Goal: Task Accomplishment & Management: Use online tool/utility

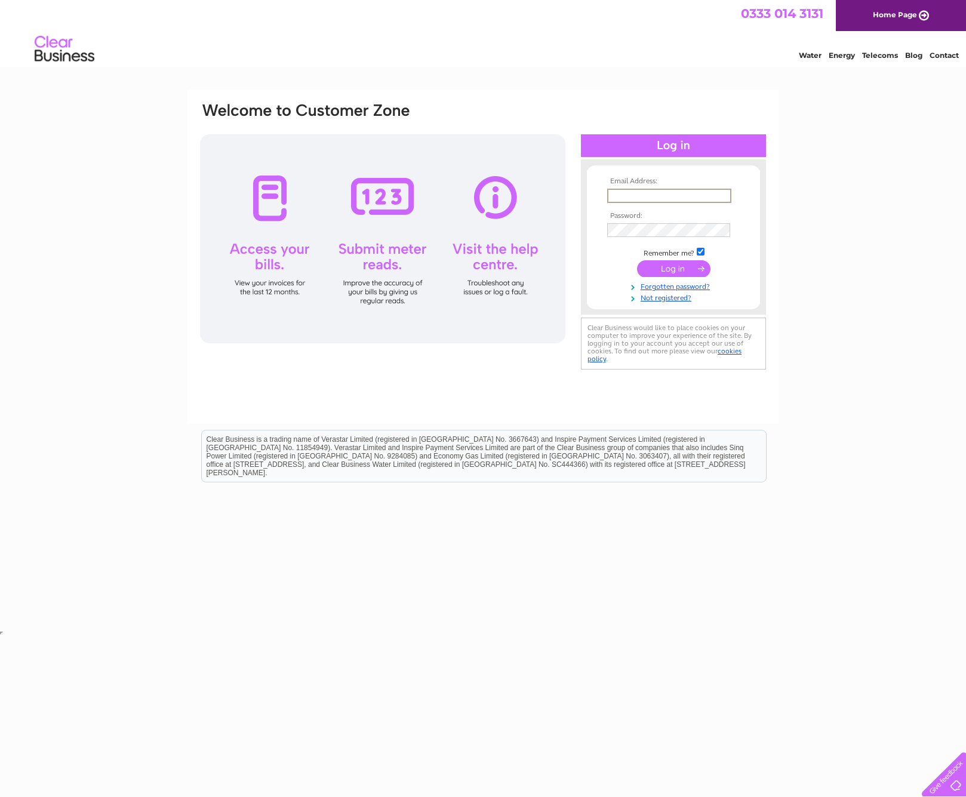
type input "office@williamtemplehouse.co.uk"
click at [668, 267] on input "submit" at bounding box center [673, 267] width 73 height 17
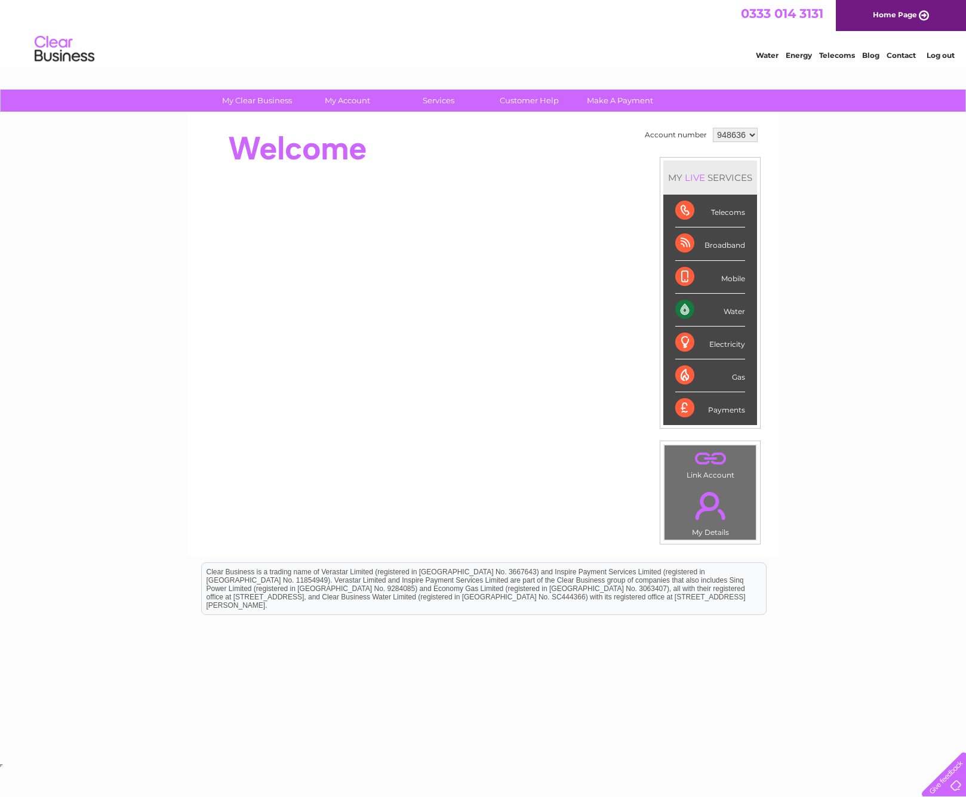
click at [711, 312] on div "Water" at bounding box center [710, 310] width 70 height 33
click at [742, 311] on div "Water" at bounding box center [710, 310] width 70 height 33
click at [686, 305] on div "Water" at bounding box center [710, 310] width 70 height 33
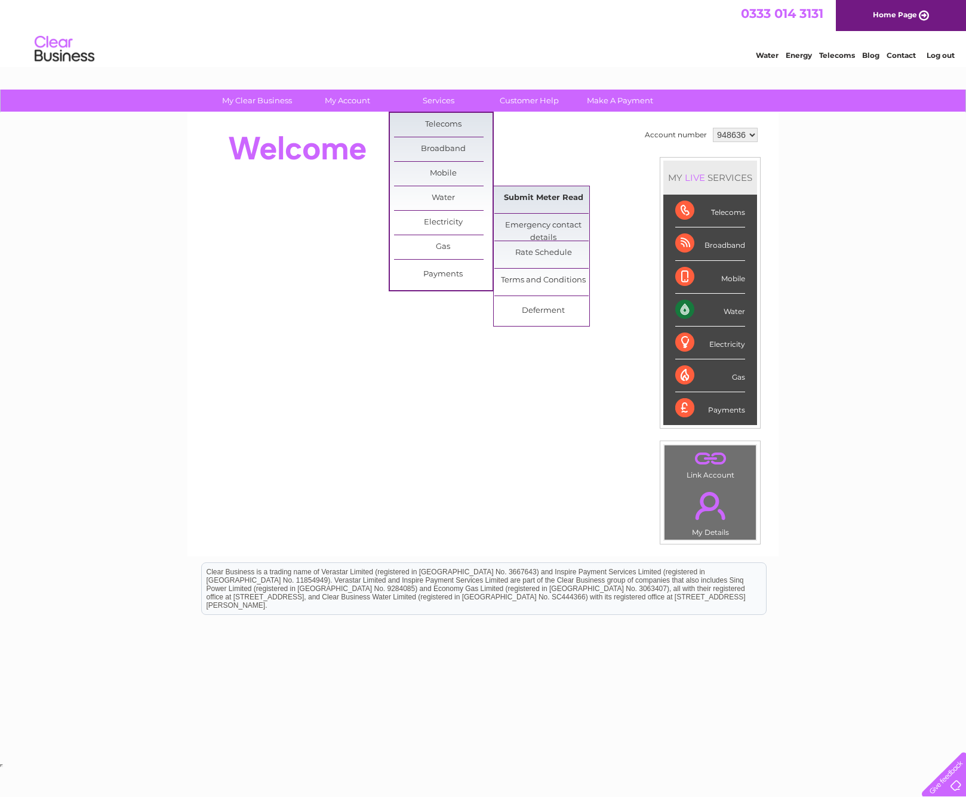
click at [519, 192] on link "Submit Meter Read" at bounding box center [543, 198] width 98 height 24
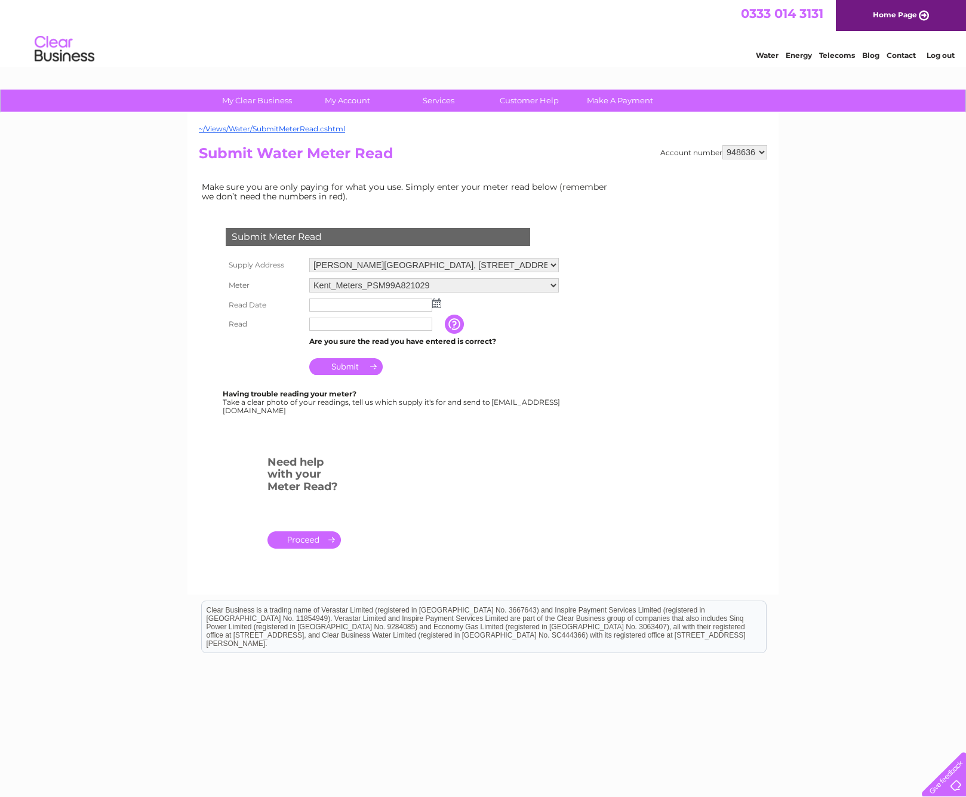
scroll to position [6, 0]
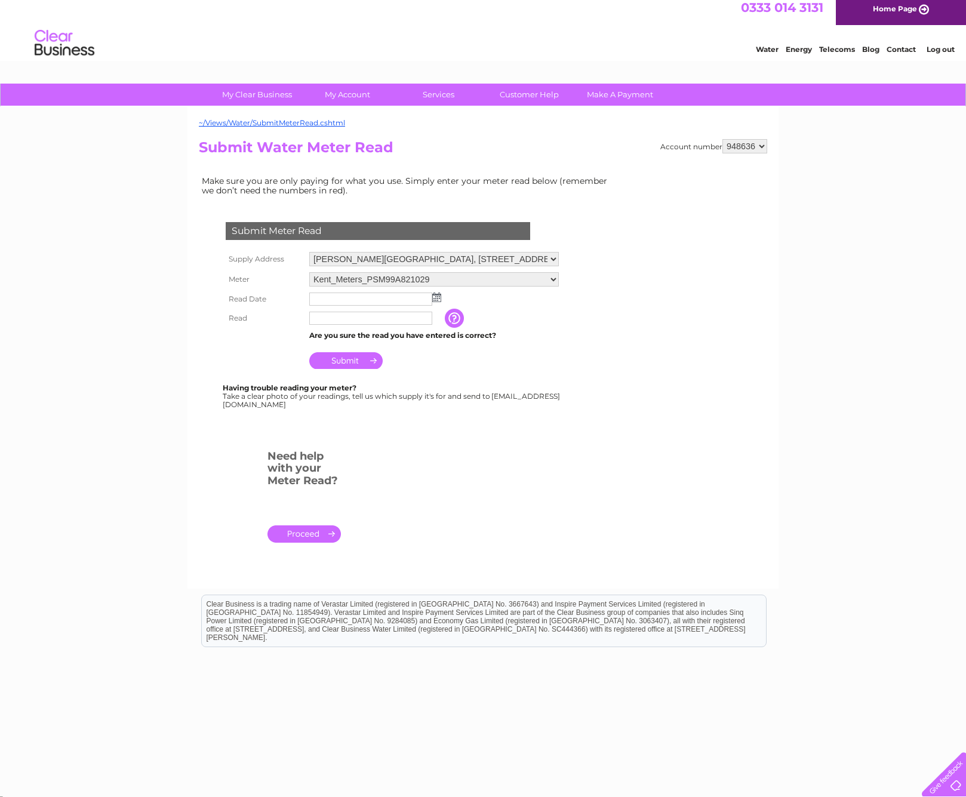
click at [405, 300] on input "text" at bounding box center [370, 298] width 123 height 13
click at [409, 298] on input "text" at bounding box center [371, 299] width 124 height 14
click at [399, 313] on input "text" at bounding box center [370, 319] width 123 height 13
click at [405, 296] on input "text" at bounding box center [371, 299] width 124 height 14
click at [464, 312] on input "button" at bounding box center [455, 319] width 21 height 19
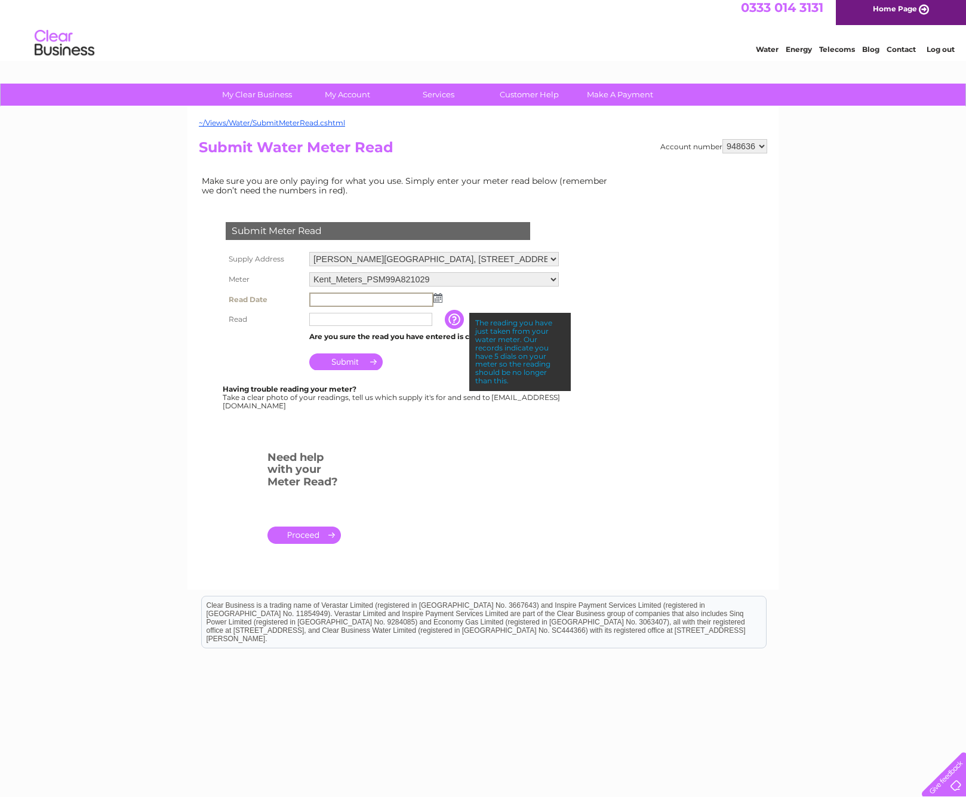
click at [415, 297] on input "text" at bounding box center [371, 299] width 124 height 14
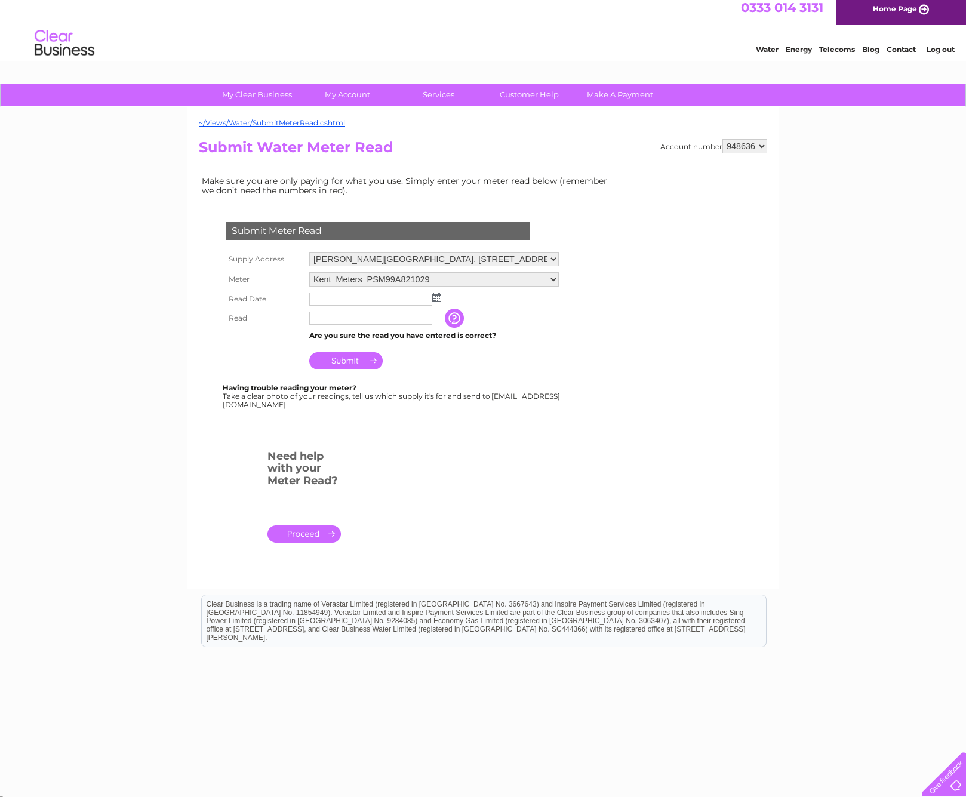
click at [436, 294] on img at bounding box center [436, 297] width 9 height 10
click at [342, 355] on link "6" at bounding box center [339, 361] width 19 height 12
type input "2025/10/06"
click at [362, 318] on input "text" at bounding box center [370, 318] width 123 height 13
type input "64872"
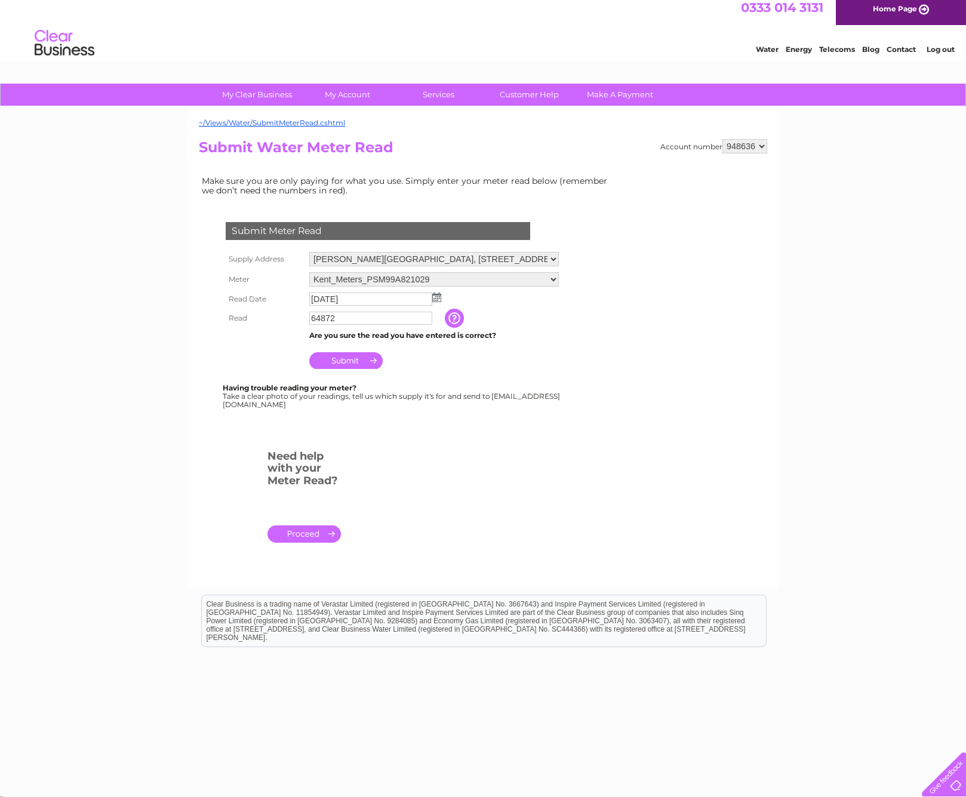
click at [352, 363] on input "Submit" at bounding box center [345, 360] width 73 height 17
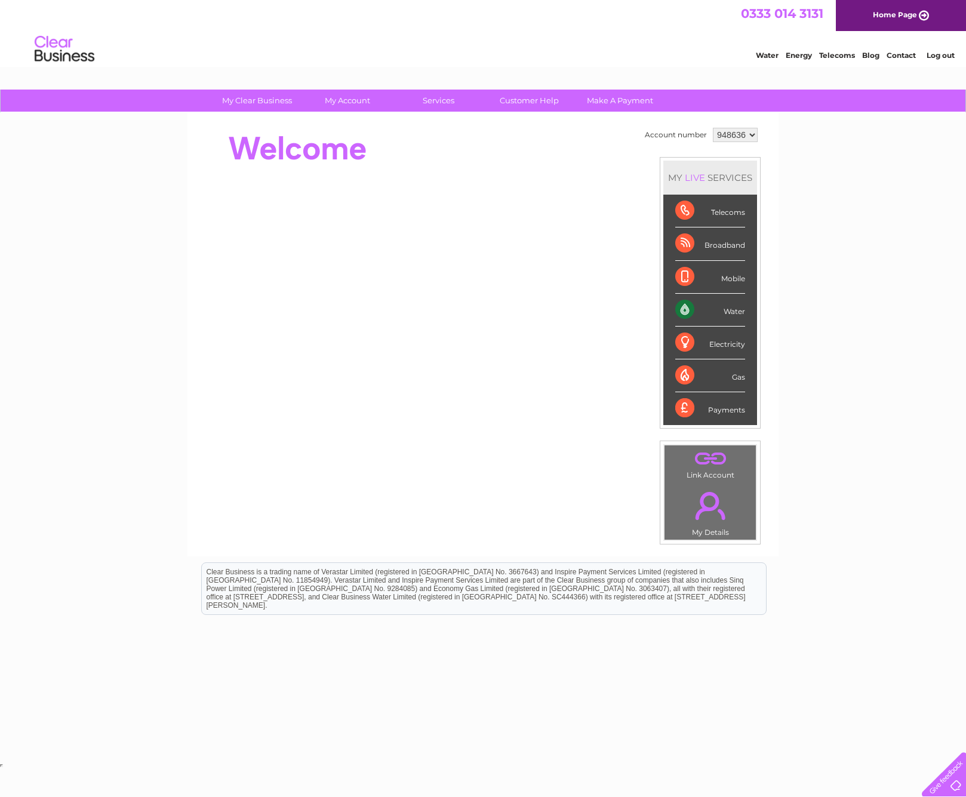
click at [736, 314] on div "Water" at bounding box center [710, 310] width 70 height 33
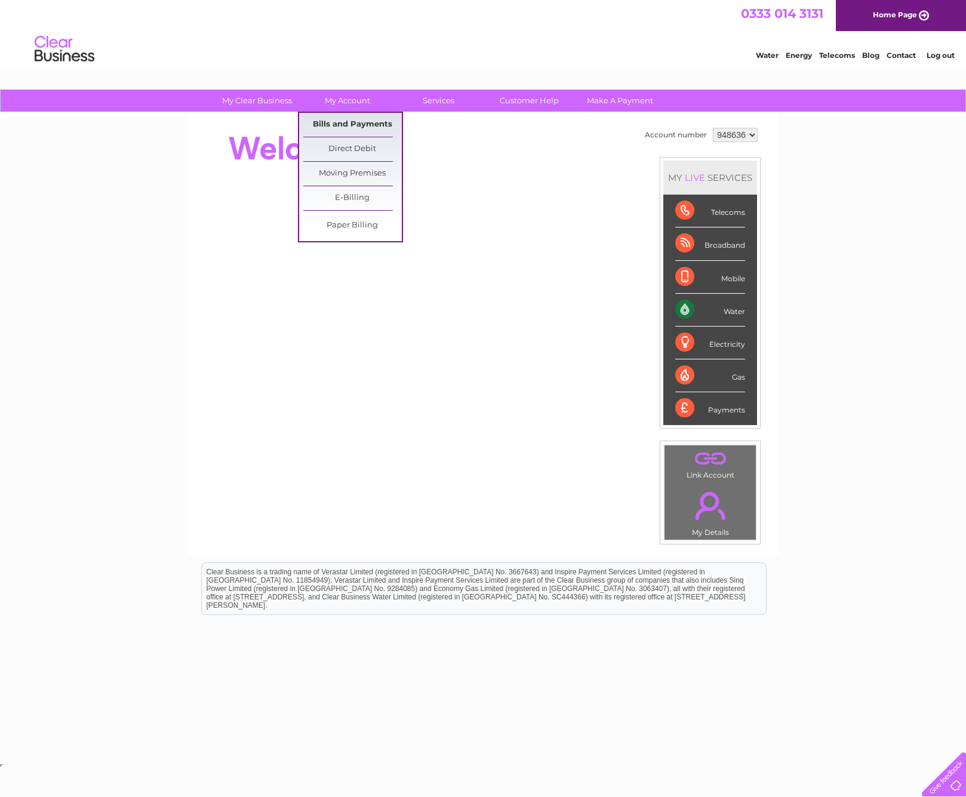
click at [340, 123] on link "Bills and Payments" at bounding box center [352, 125] width 98 height 24
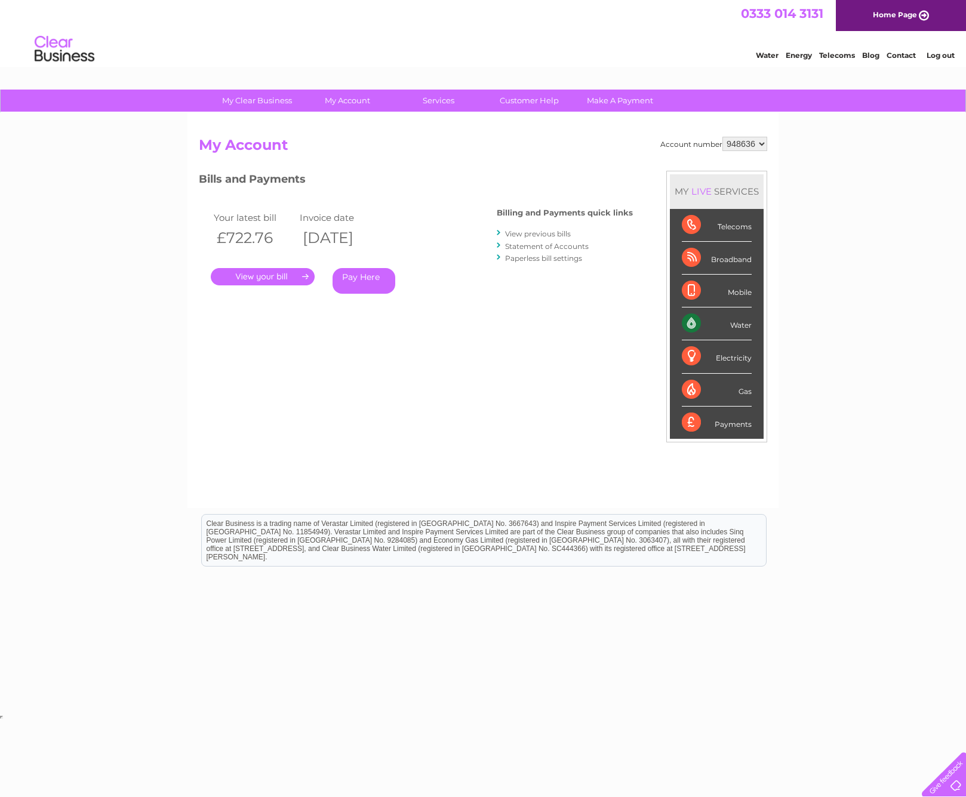
click at [288, 270] on link "." at bounding box center [263, 276] width 104 height 17
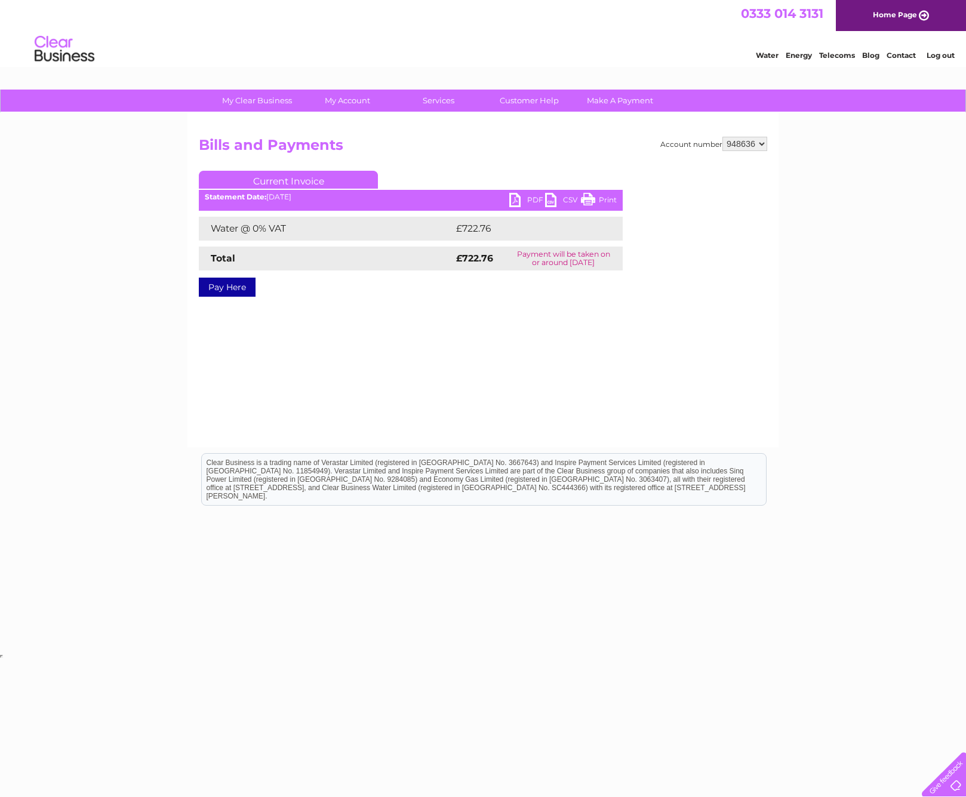
click at [528, 199] on link "PDF" at bounding box center [527, 201] width 36 height 17
